Goal: Task Accomplishment & Management: Manage account settings

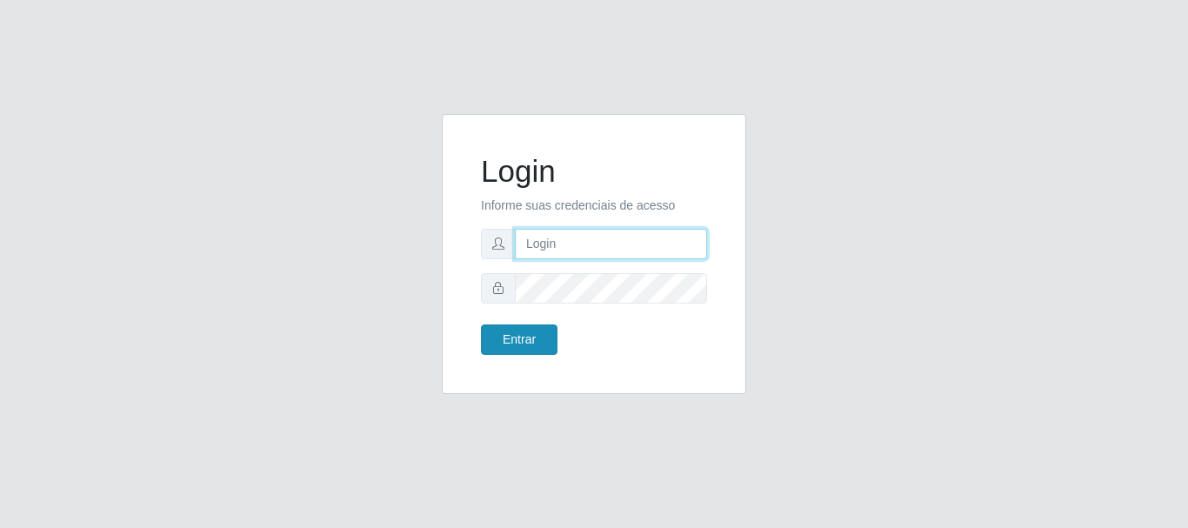
type input "caio@B1"
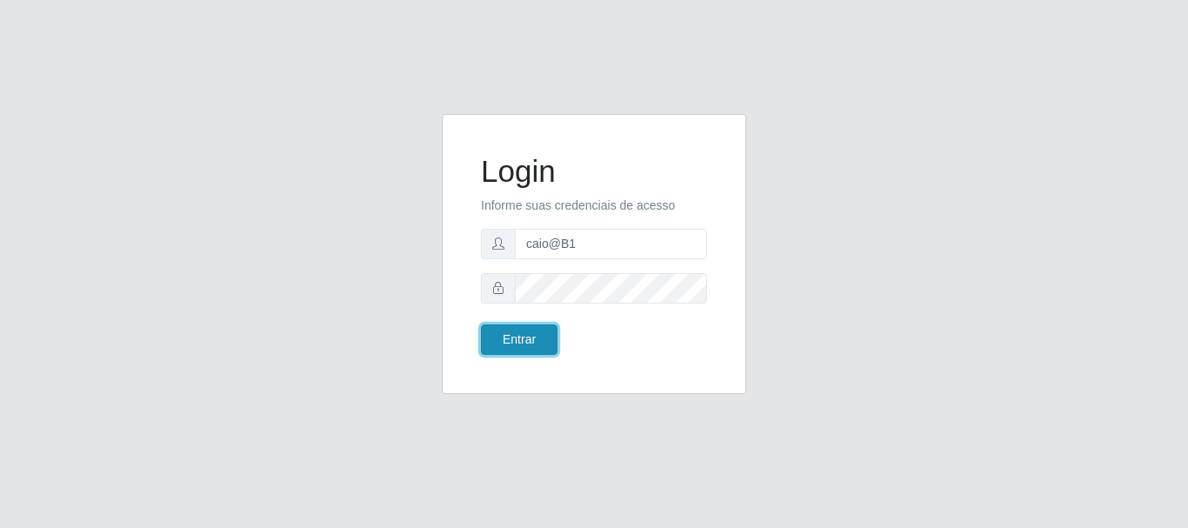
click at [520, 338] on button "Entrar" at bounding box center [519, 340] width 77 height 30
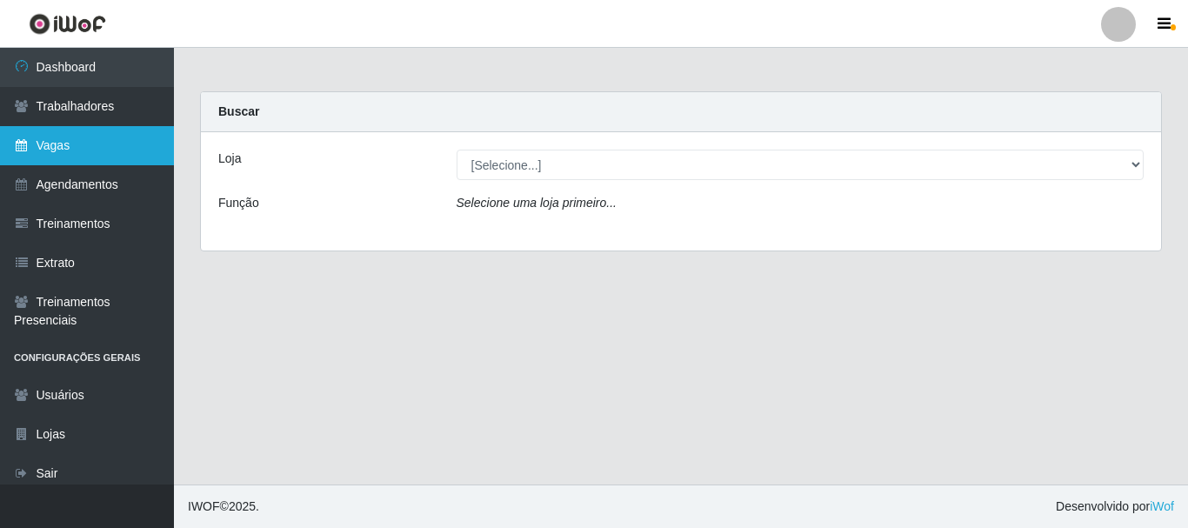
click at [100, 137] on link "Vagas" at bounding box center [87, 145] width 174 height 39
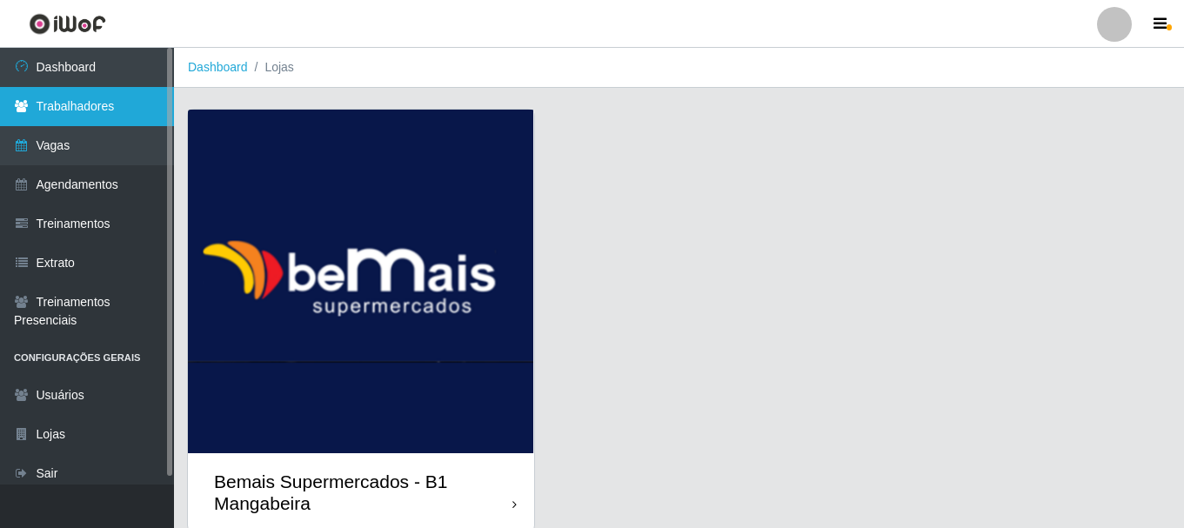
click at [100, 121] on link "Trabalhadores" at bounding box center [87, 106] width 174 height 39
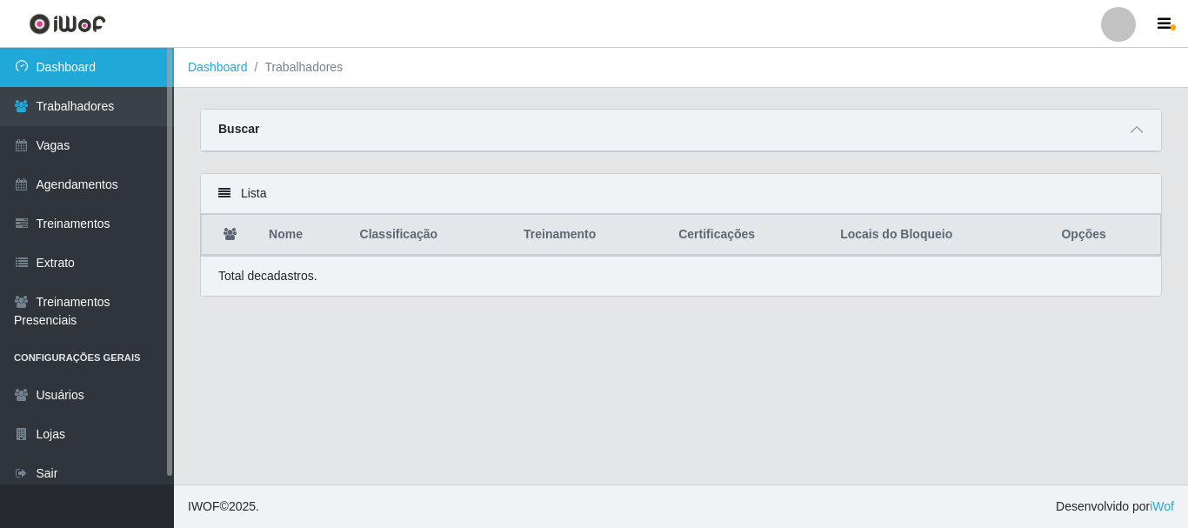
click at [91, 74] on link "Dashboard" at bounding box center [87, 67] width 174 height 39
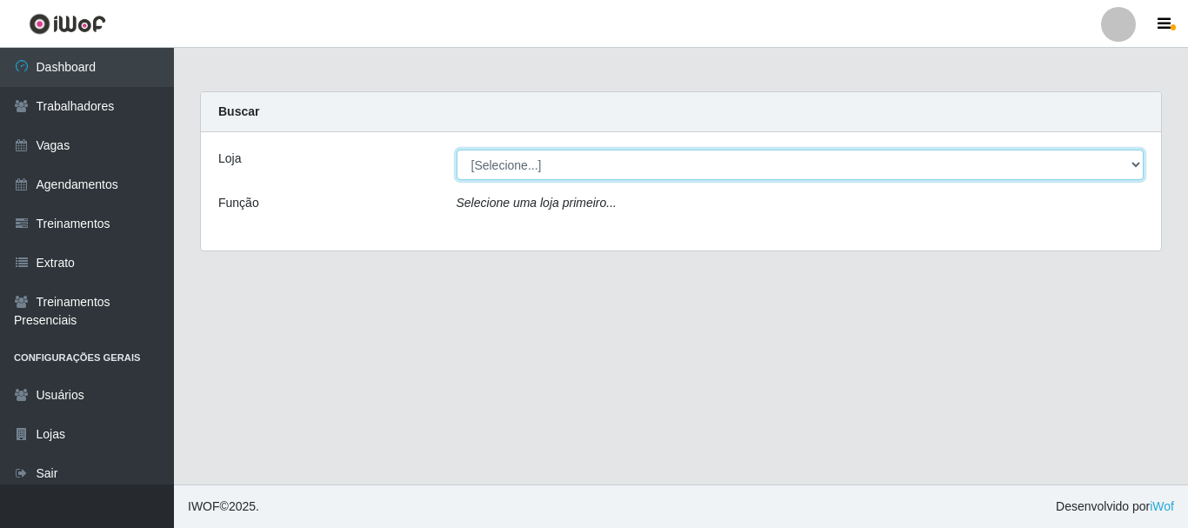
click at [649, 162] on select "[Selecione...] Bemais Supermercados - B1 [GEOGRAPHIC_DATA]" at bounding box center [801, 165] width 688 height 30
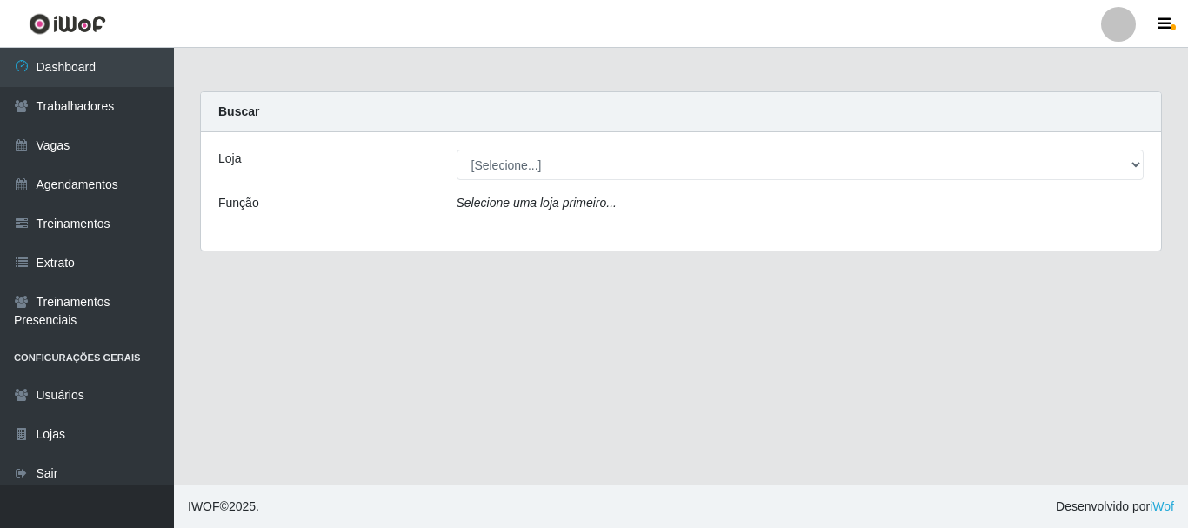
click at [664, 232] on div "Loja [Selecione...] Bemais Supermercados - B1 Mangabeira Função Selecione uma l…" at bounding box center [681, 191] width 960 height 118
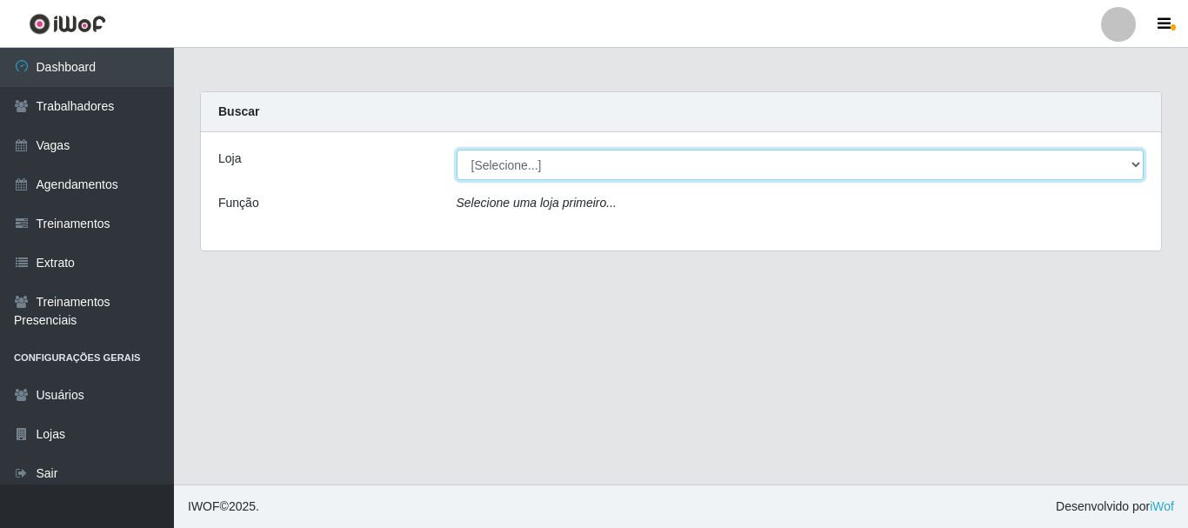
click at [622, 164] on select "[Selecione...] Bemais Supermercados - B1 [GEOGRAPHIC_DATA]" at bounding box center [801, 165] width 688 height 30
select select "403"
click at [457, 150] on select "[Selecione...] Bemais Supermercados - B1 [GEOGRAPHIC_DATA]" at bounding box center [801, 165] width 688 height 30
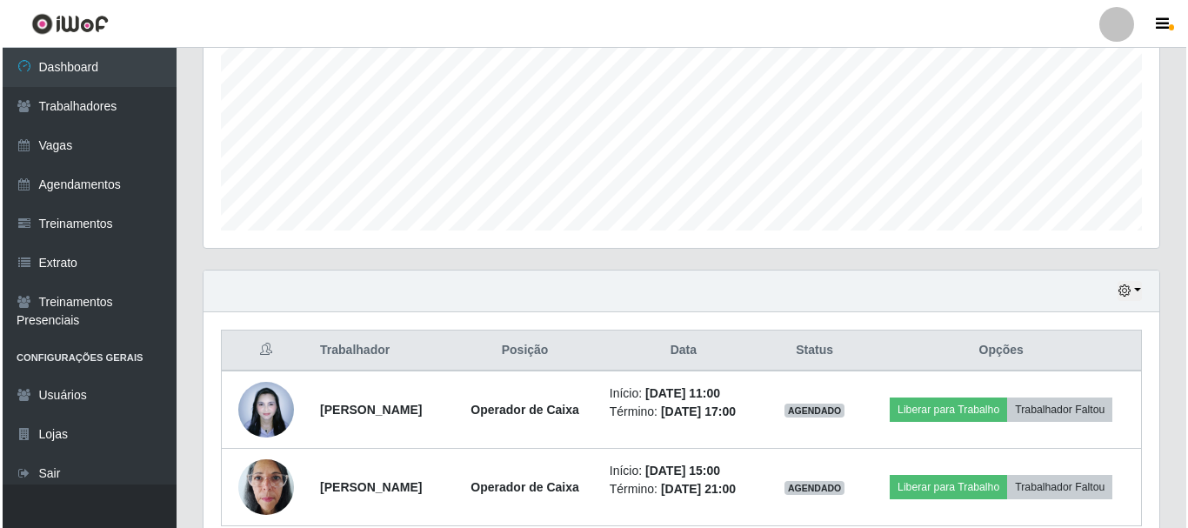
scroll to position [472, 0]
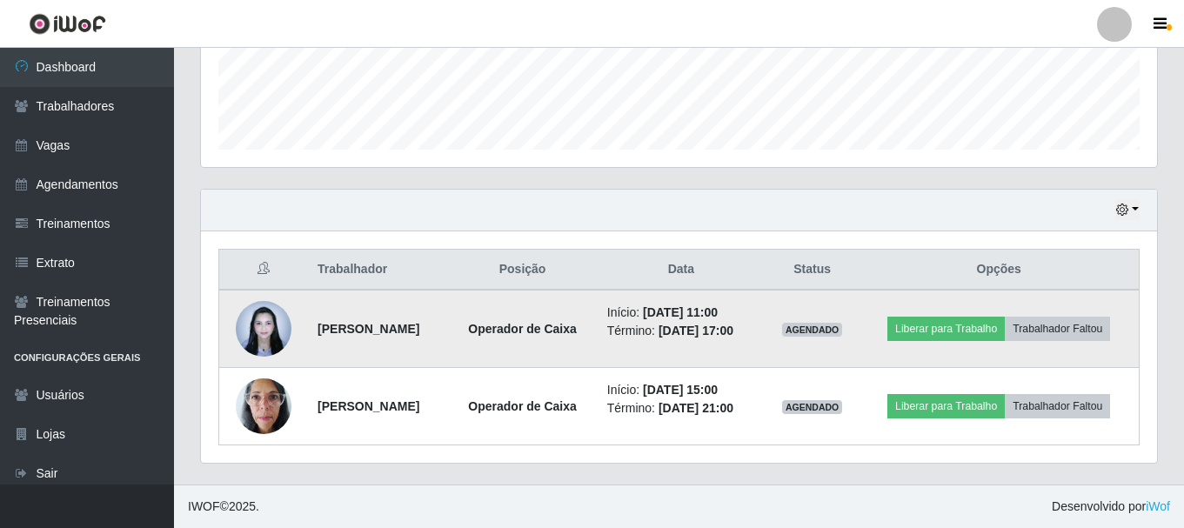
click at [263, 333] on img at bounding box center [264, 328] width 56 height 74
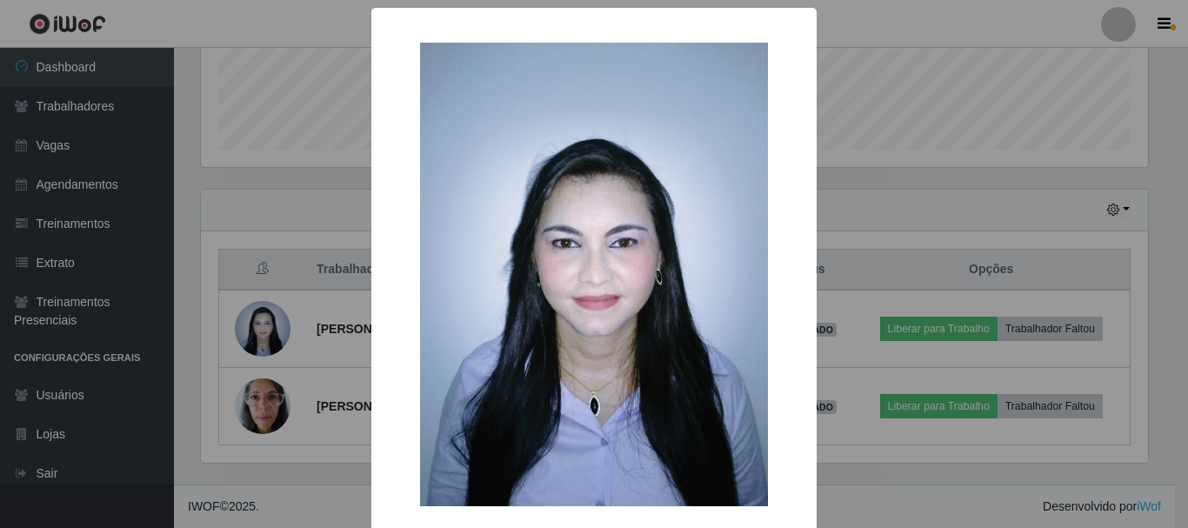
click at [262, 333] on div "× OK Cancel" at bounding box center [594, 264] width 1188 height 528
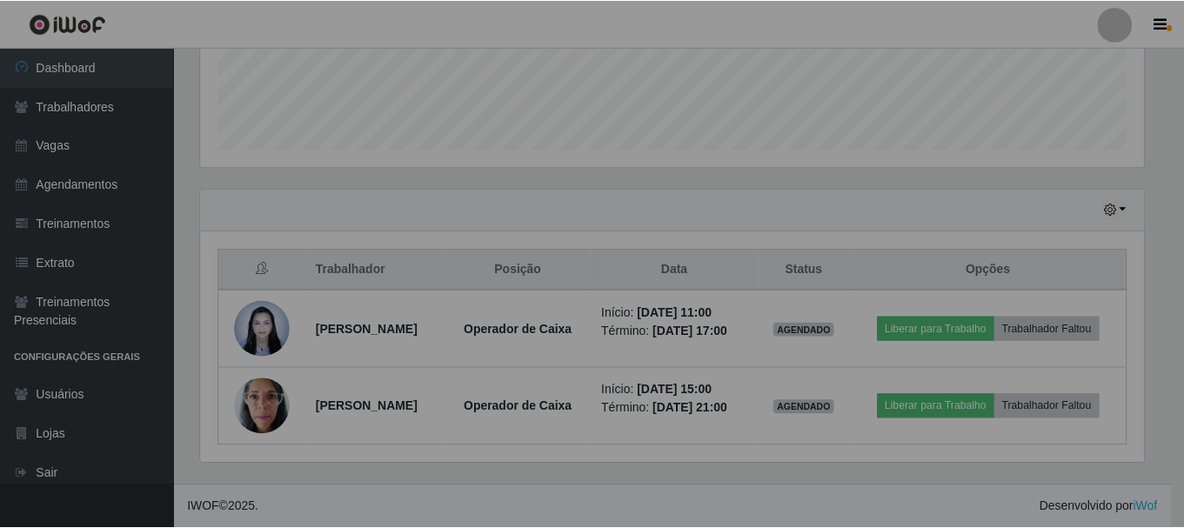
scroll to position [361, 956]
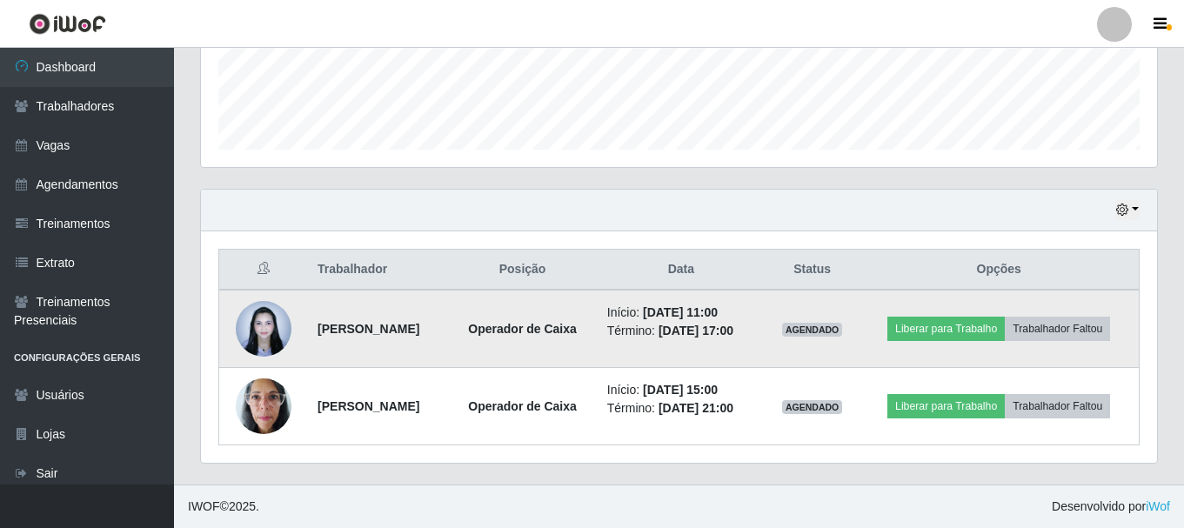
click at [271, 325] on img at bounding box center [264, 328] width 56 height 74
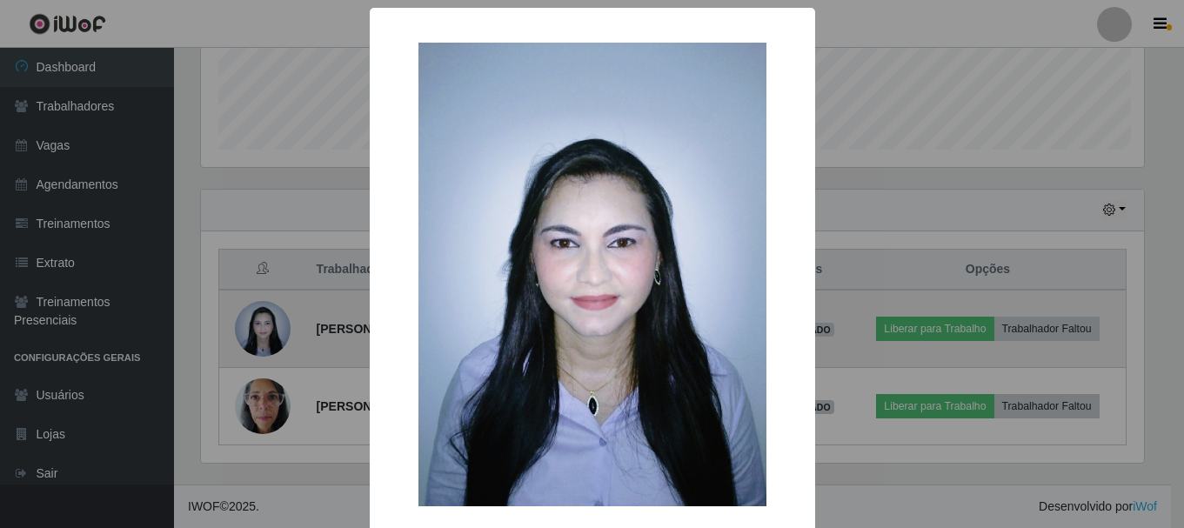
scroll to position [361, 947]
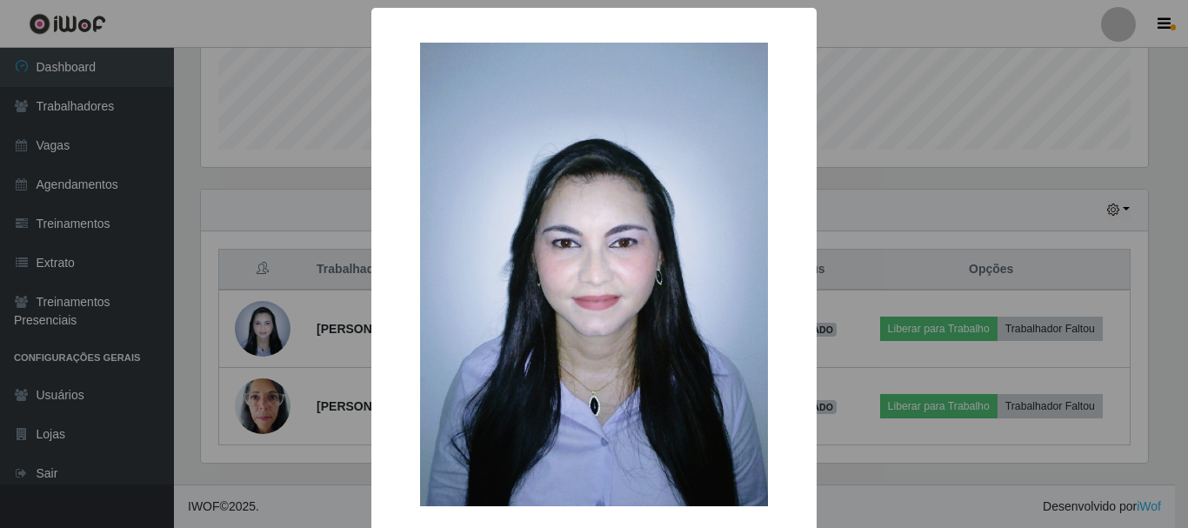
click at [273, 329] on div "× OK Cancel" at bounding box center [594, 264] width 1188 height 528
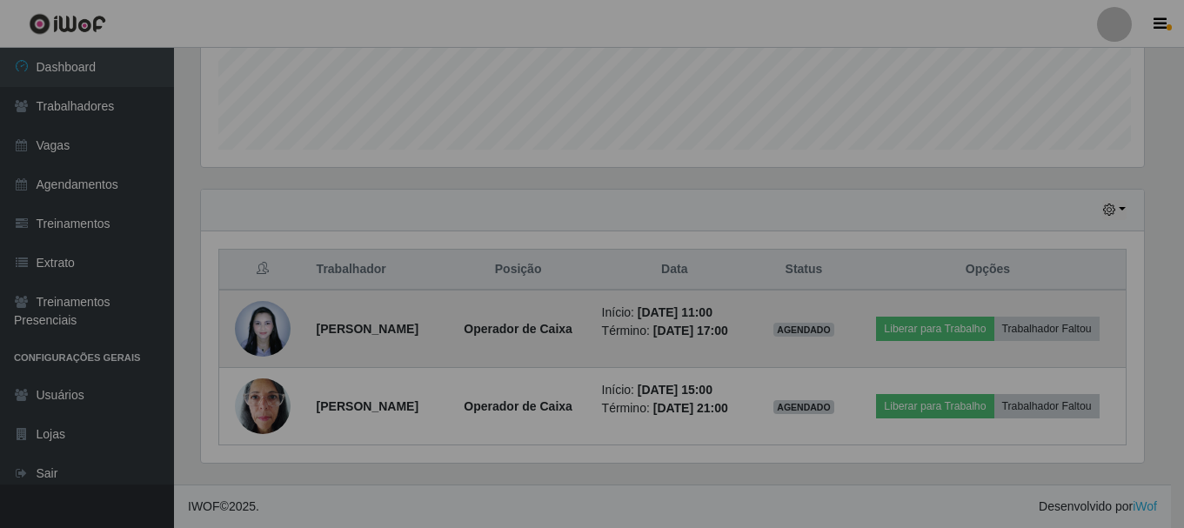
scroll to position [361, 956]
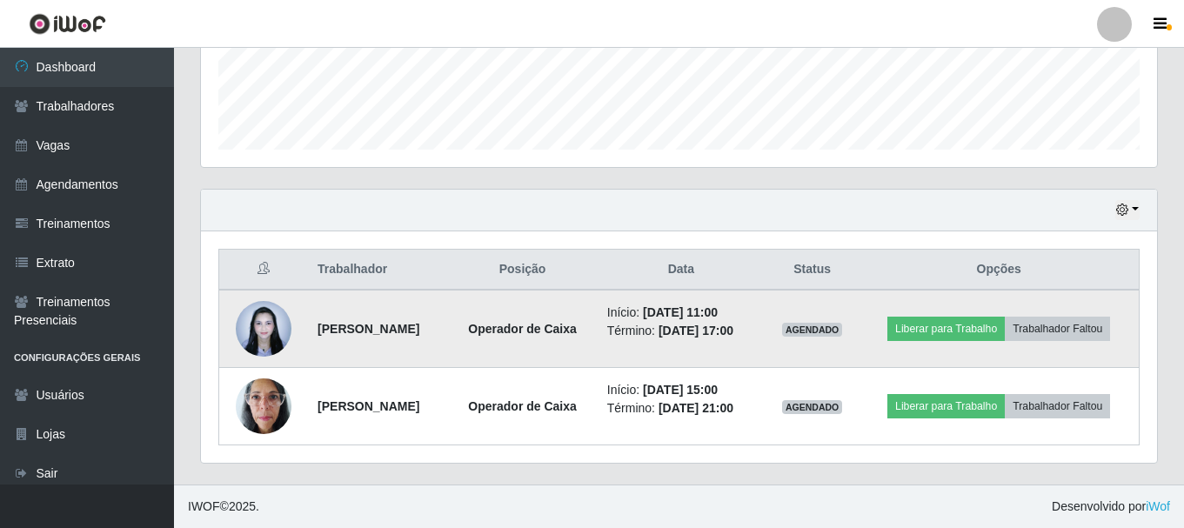
click at [255, 325] on img at bounding box center [264, 328] width 56 height 74
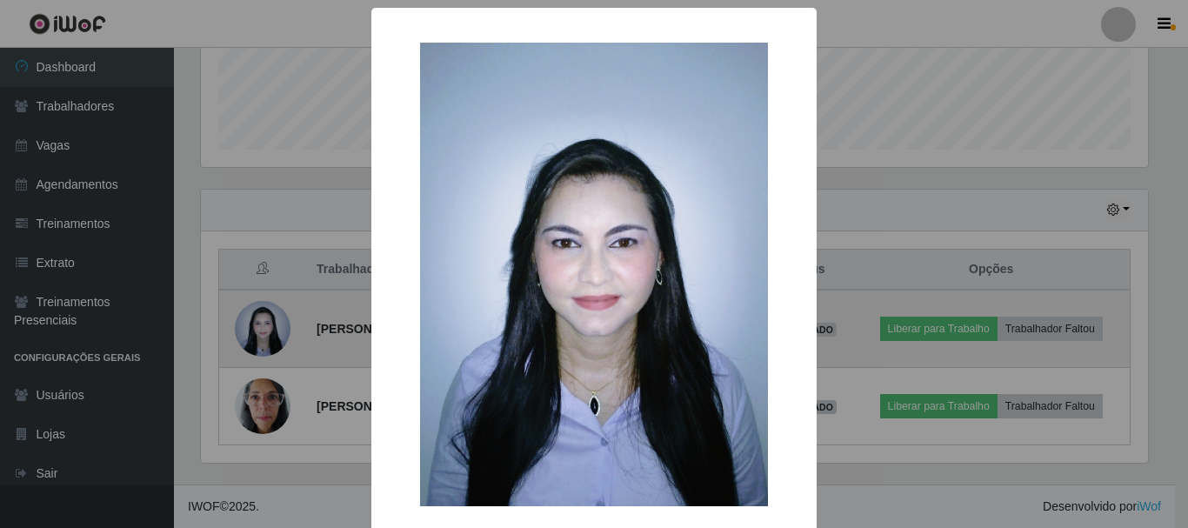
click at [255, 325] on div "× OK Cancel" at bounding box center [594, 264] width 1188 height 528
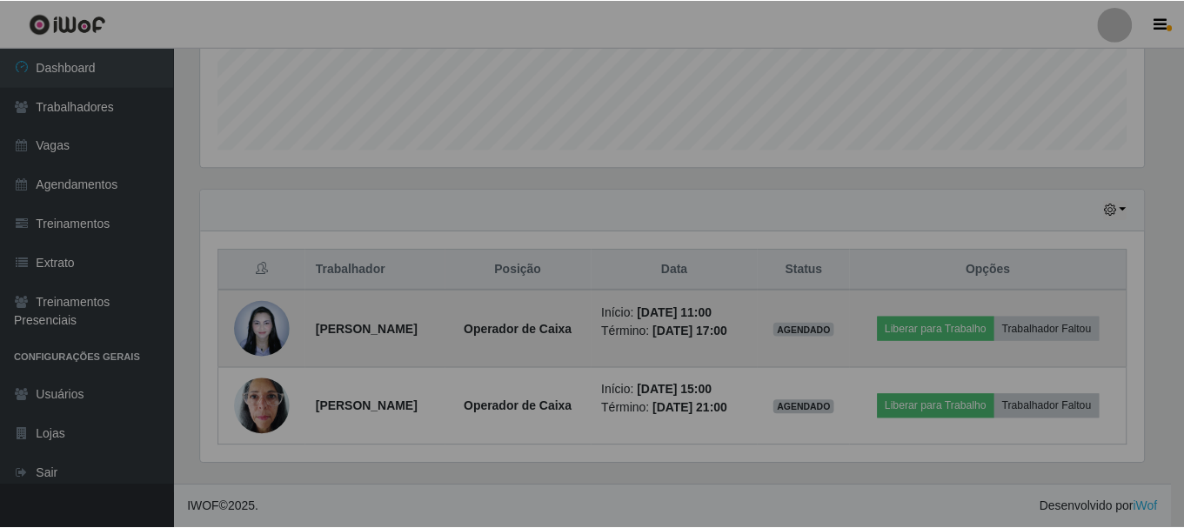
scroll to position [361, 956]
